Goal: Book appointment/travel/reservation

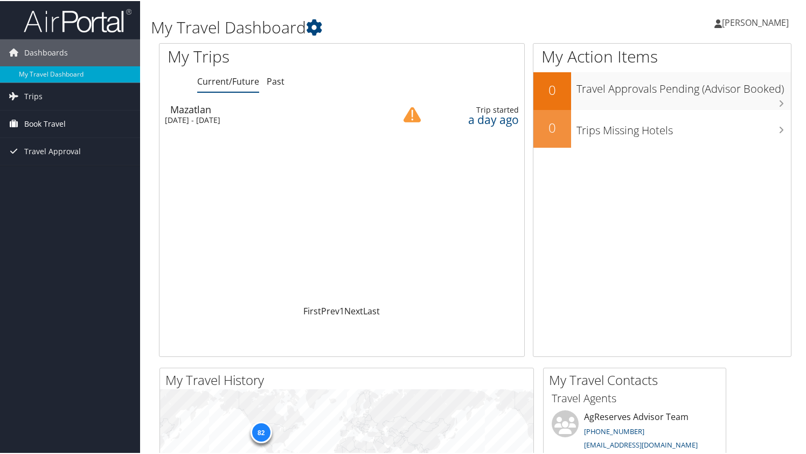
click at [43, 122] on span "Book Travel" at bounding box center [45, 122] width 42 height 27
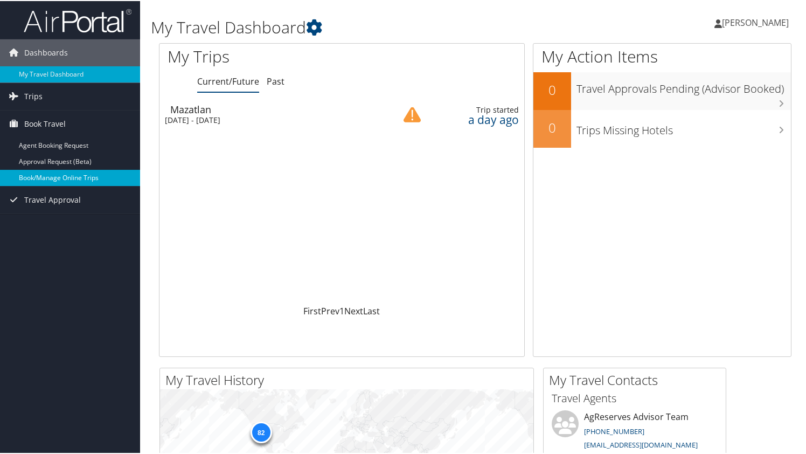
click at [81, 177] on link "Book/Manage Online Trips" at bounding box center [70, 177] width 140 height 16
